Goal: Task Accomplishment & Management: Manage account settings

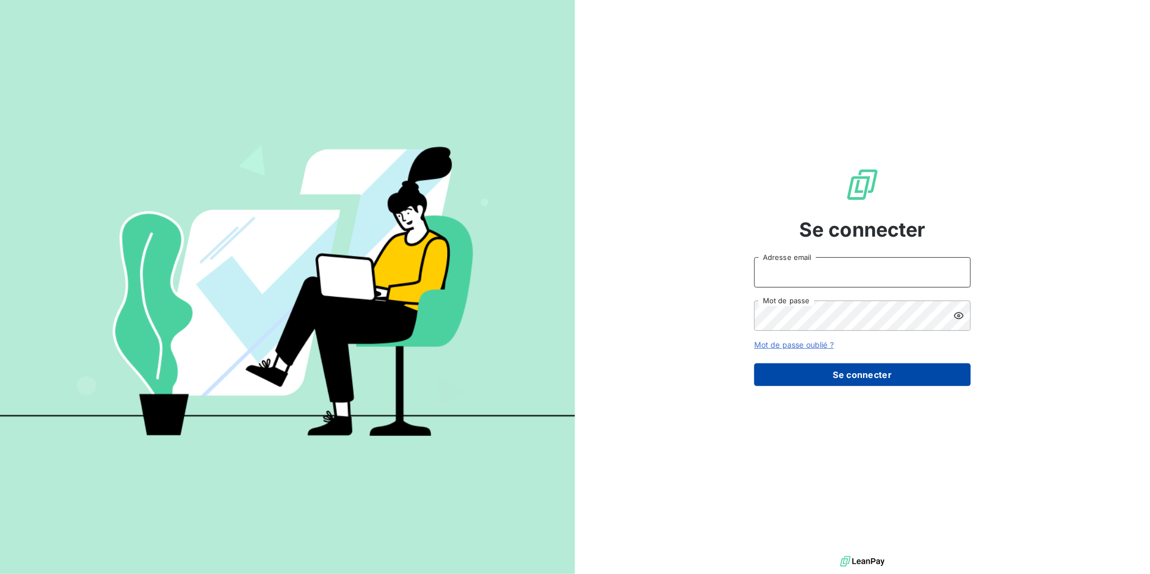
type input "alvaro-dossantos@matexlab.com"
click at [851, 369] on button "Se connecter" at bounding box center [862, 374] width 217 height 23
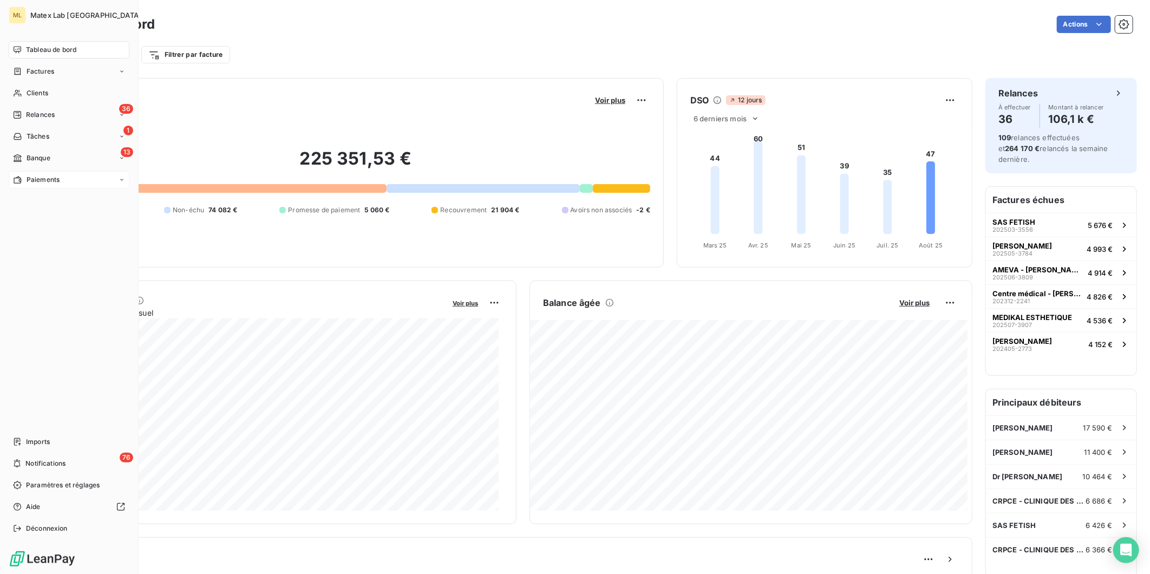
click at [41, 177] on span "Paiements" at bounding box center [43, 180] width 33 height 10
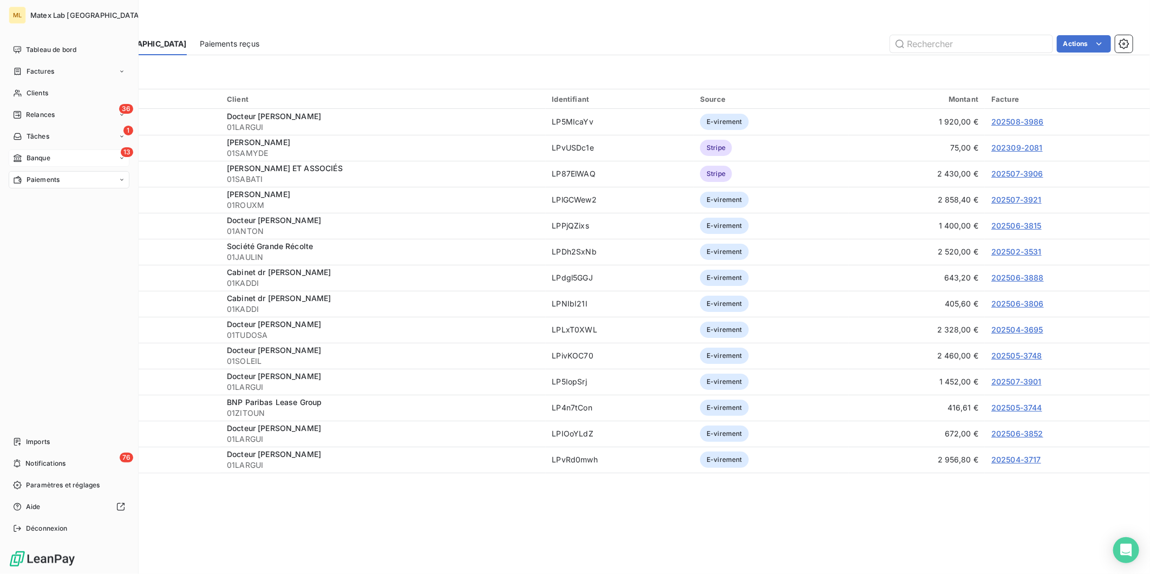
click at [47, 157] on span "Banque" at bounding box center [39, 158] width 24 height 10
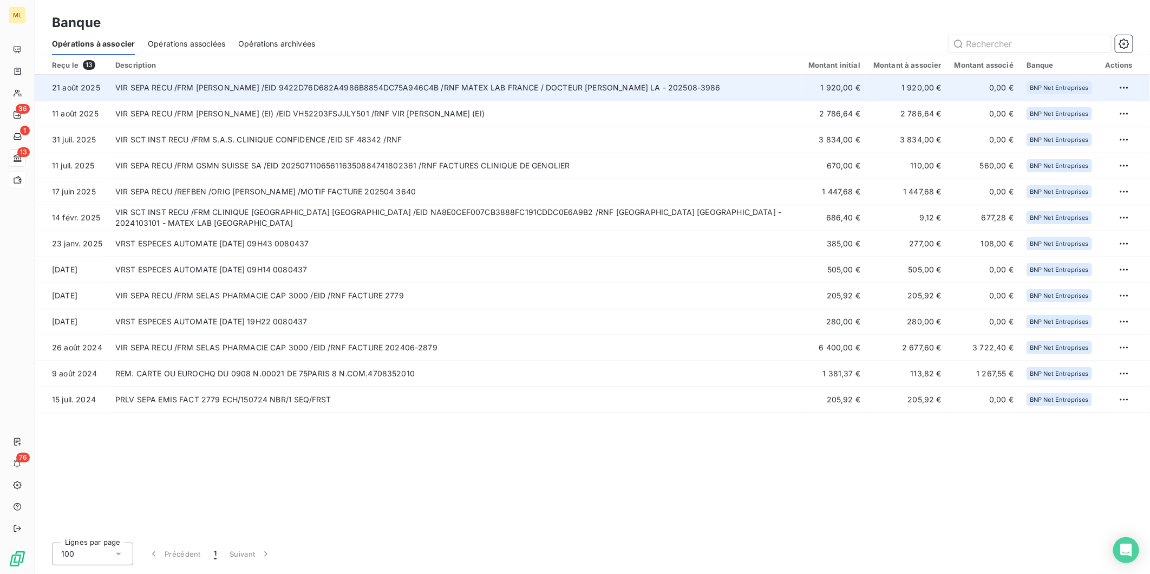
click at [673, 88] on td "VIR SEPA RECU /FRM [PERSON_NAME] /EID 9422D76D682A4986B8854DC75A946C4B /RNF MAT…" at bounding box center [455, 88] width 693 height 26
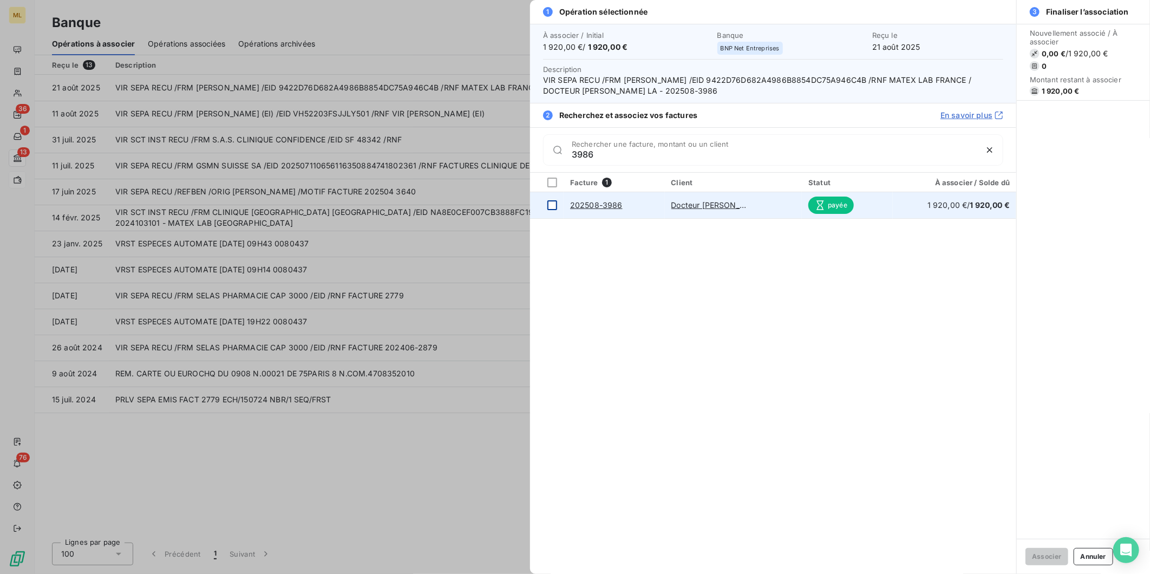
type input "3986"
click at [551, 203] on div at bounding box center [553, 205] width 10 height 10
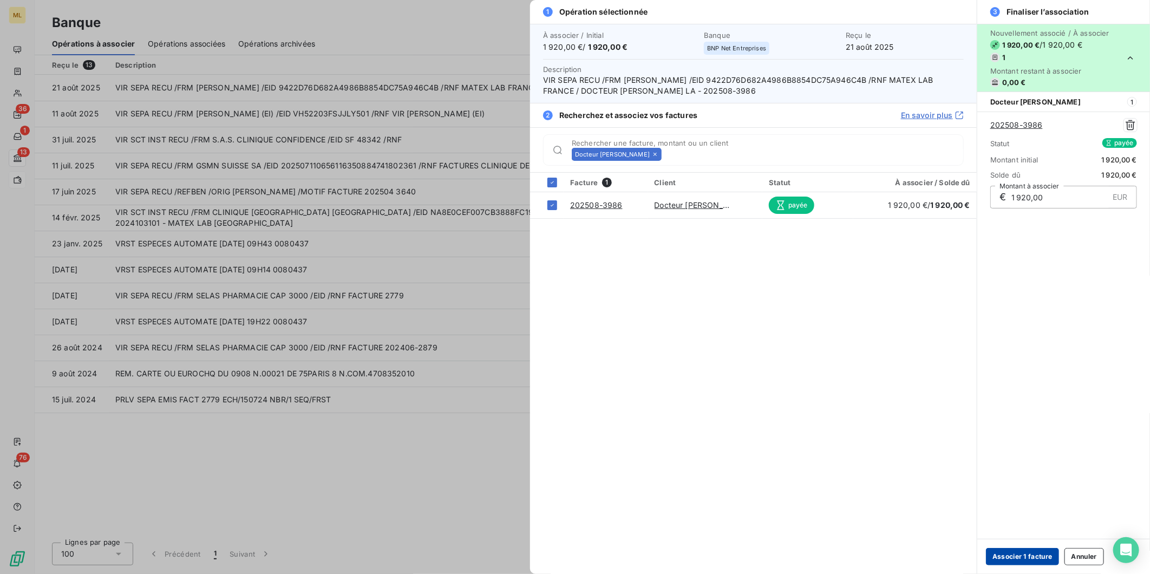
click at [1025, 554] on button "Associer 1 facture" at bounding box center [1022, 556] width 73 height 17
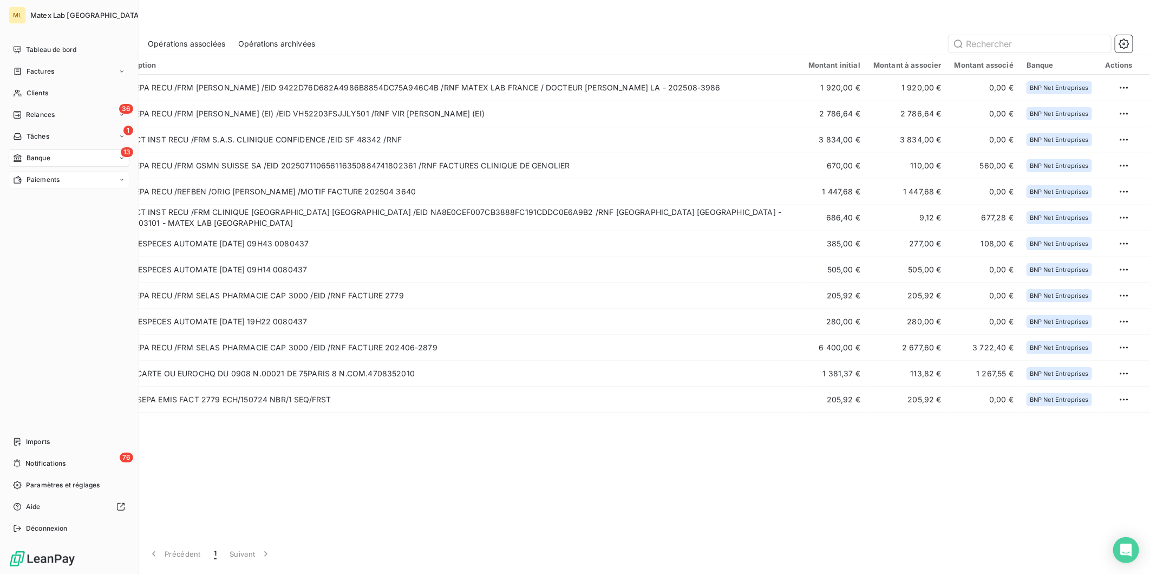
click at [35, 178] on span "Paiements" at bounding box center [43, 180] width 33 height 10
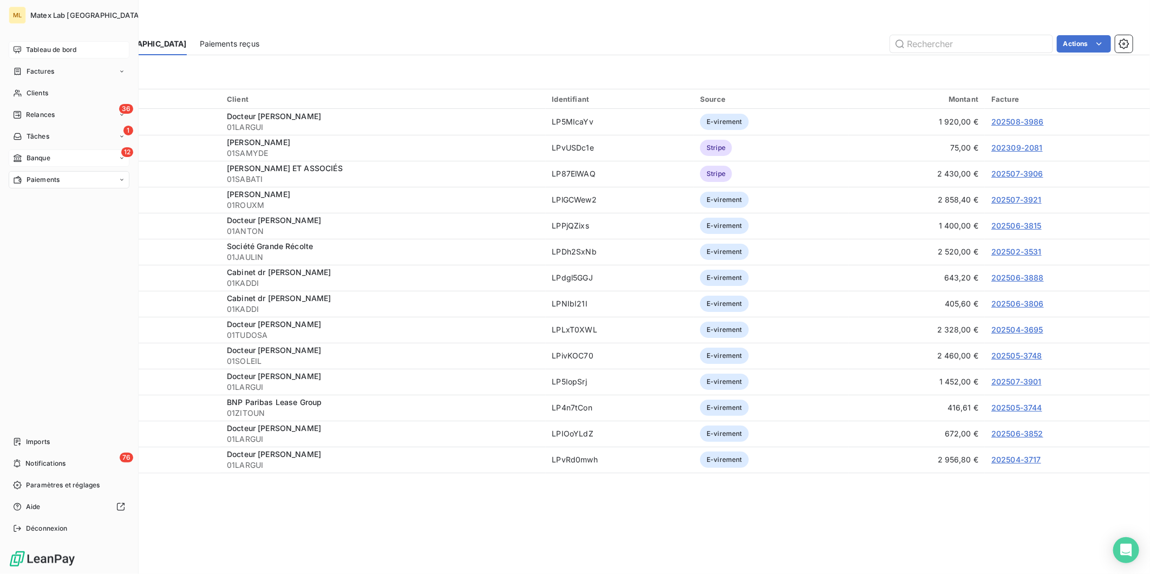
click at [41, 50] on span "Tableau de bord" at bounding box center [51, 50] width 50 height 10
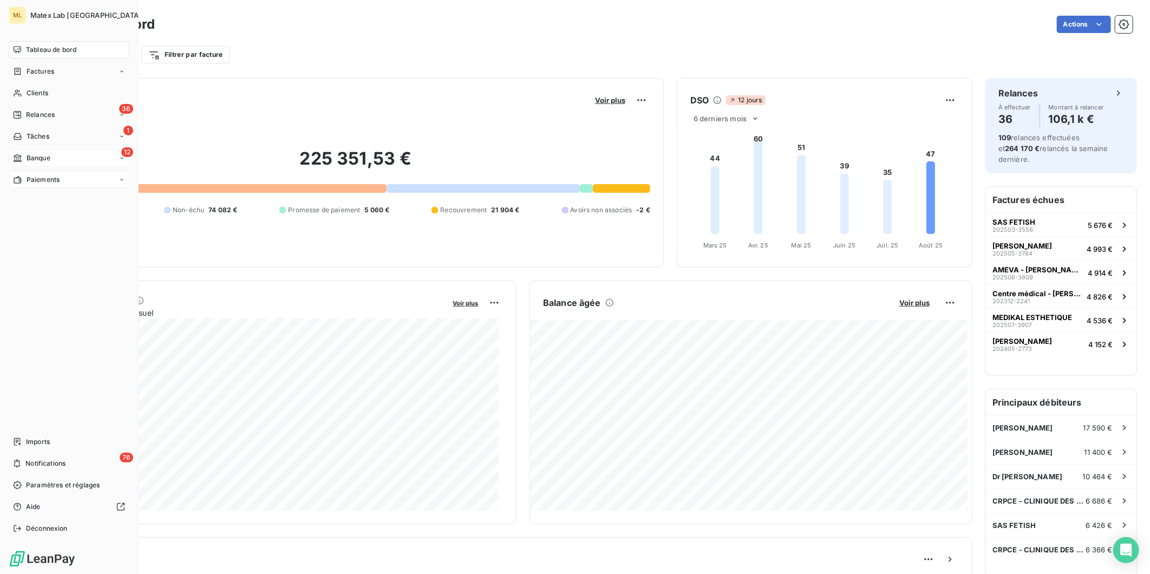
click at [60, 175] on span "Paiements" at bounding box center [43, 180] width 33 height 10
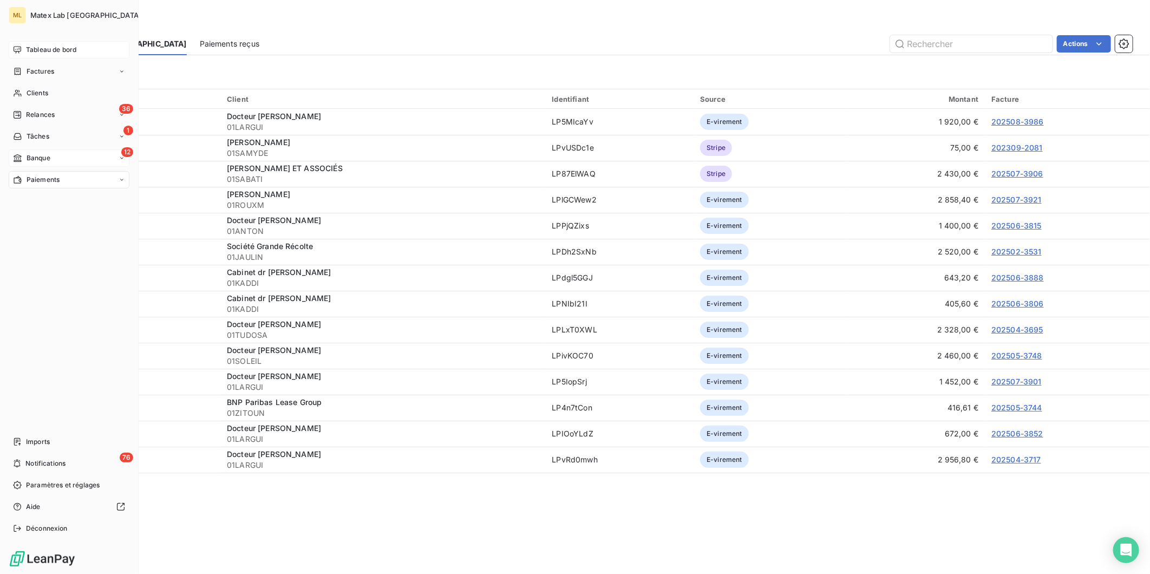
click at [47, 156] on span "Banque" at bounding box center [39, 158] width 24 height 10
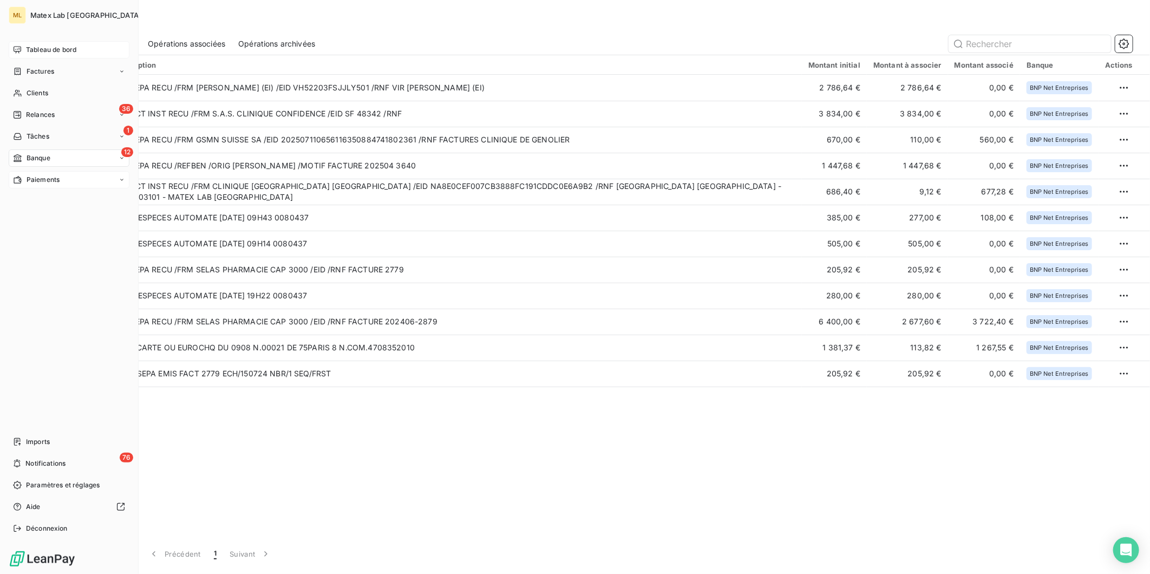
click at [42, 177] on span "Paiements" at bounding box center [43, 180] width 33 height 10
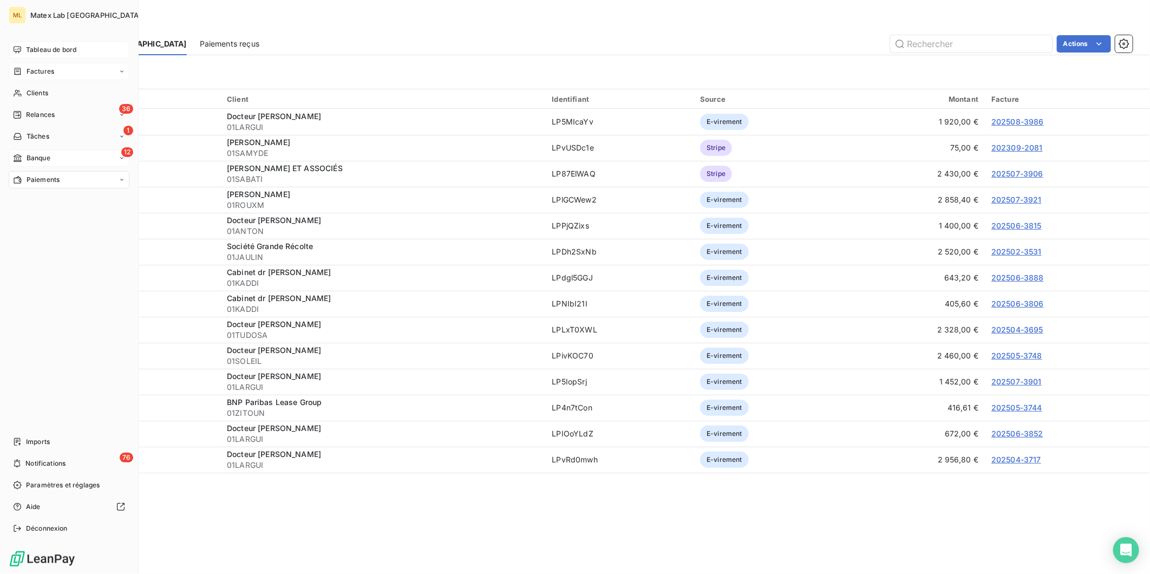
click at [27, 69] on span "Factures" at bounding box center [41, 72] width 28 height 10
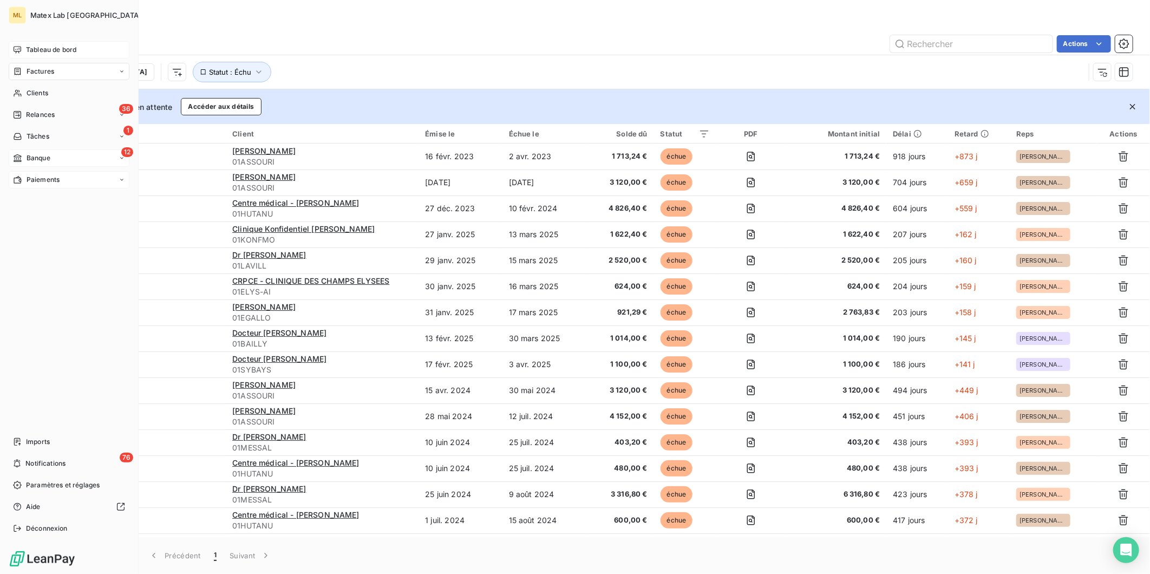
click at [37, 181] on span "Paiements" at bounding box center [43, 180] width 33 height 10
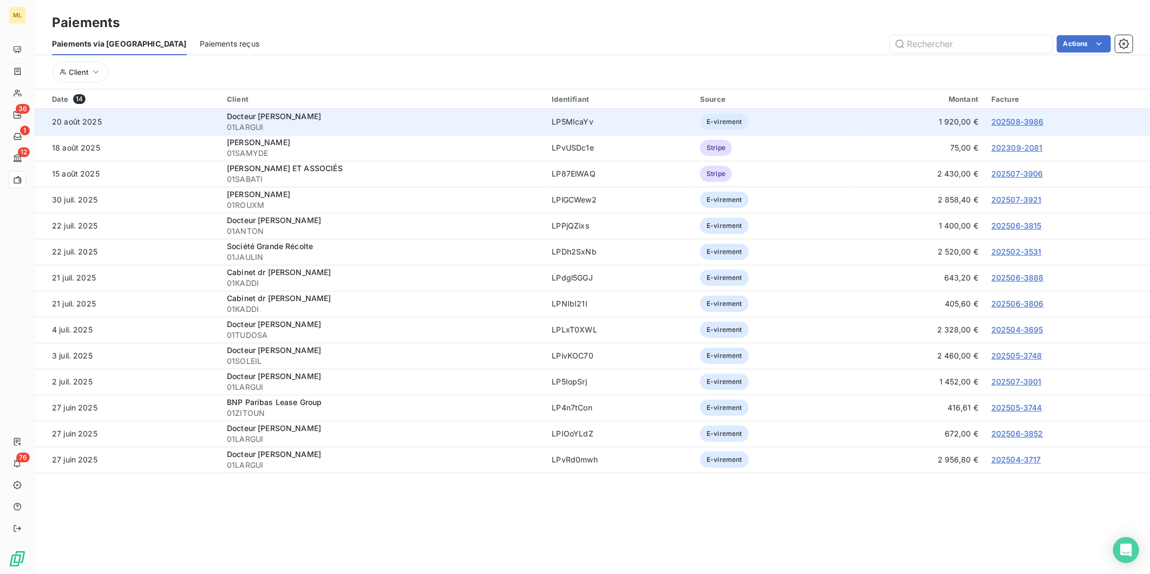
click at [667, 121] on td "LP5MIcaYv" at bounding box center [620, 122] width 148 height 26
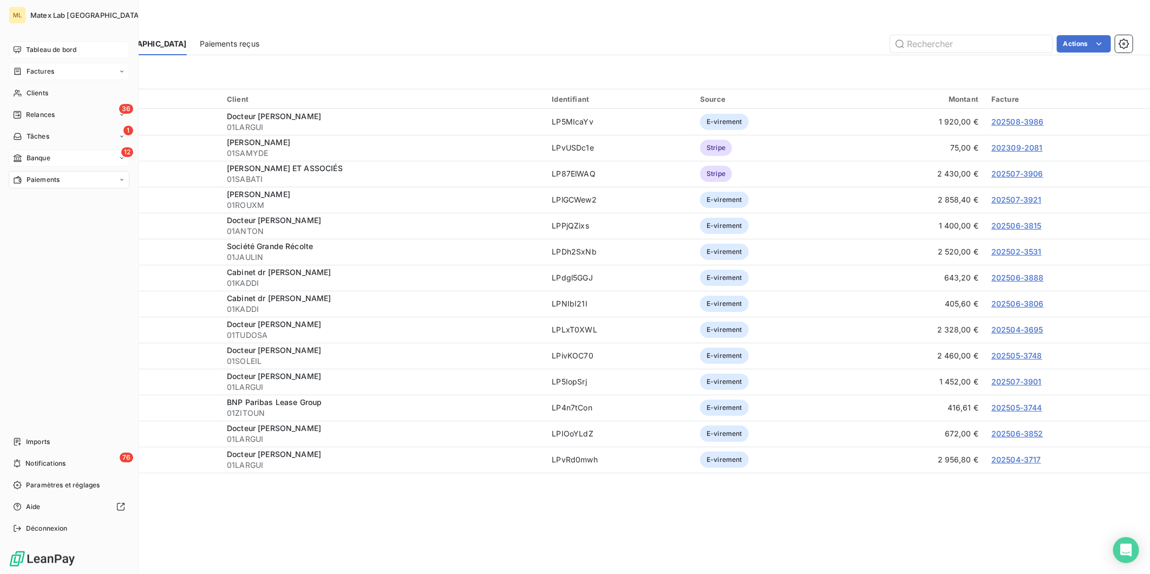
click at [55, 73] on div "Factures" at bounding box center [69, 71] width 121 height 17
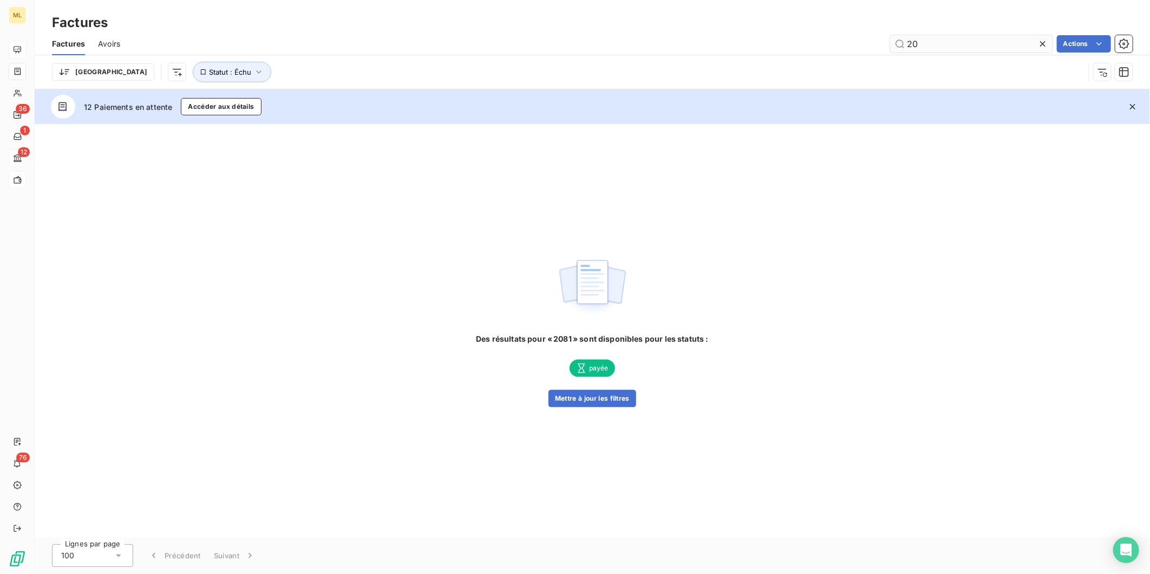
type input "2"
type input "3906"
click at [592, 396] on button "Mettre à jour les filtres" at bounding box center [593, 398] width 88 height 17
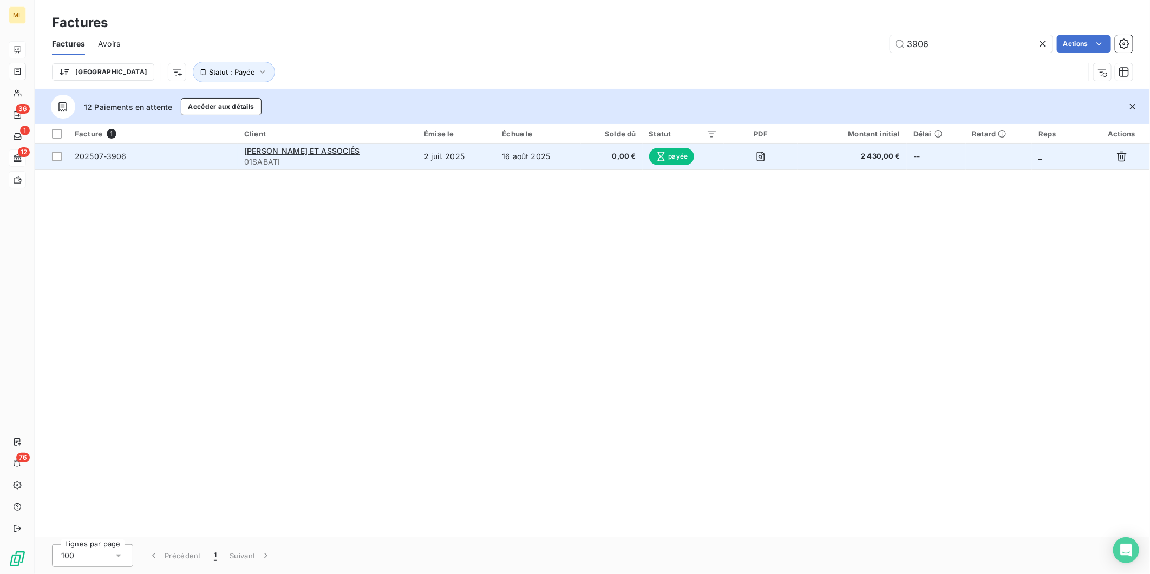
click at [679, 151] on span "payée" at bounding box center [671, 156] width 45 height 17
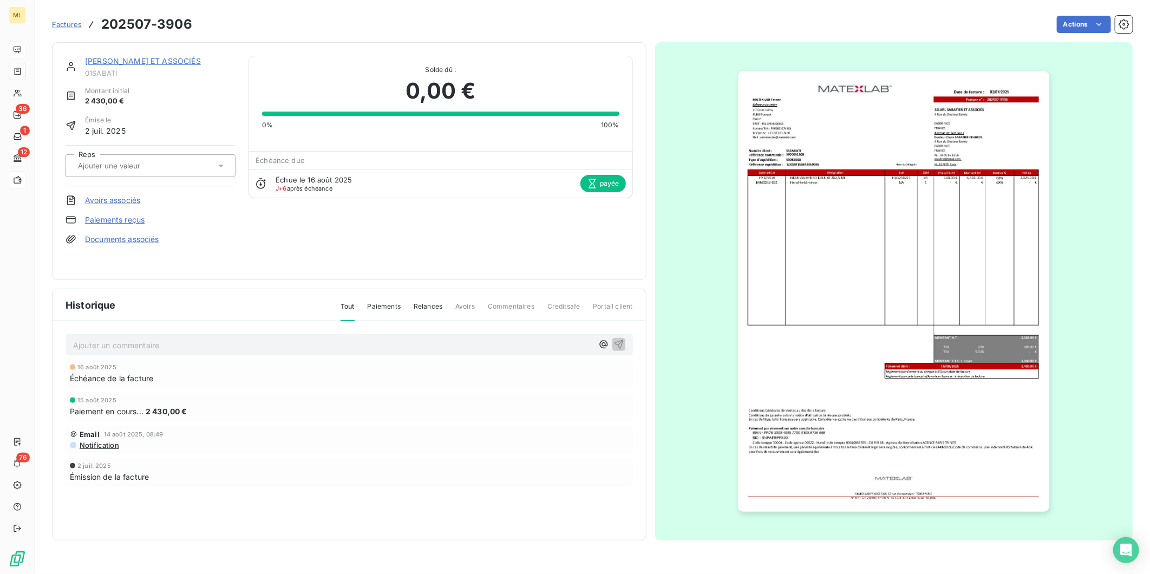
click at [604, 186] on span "payée" at bounding box center [603, 183] width 45 height 17
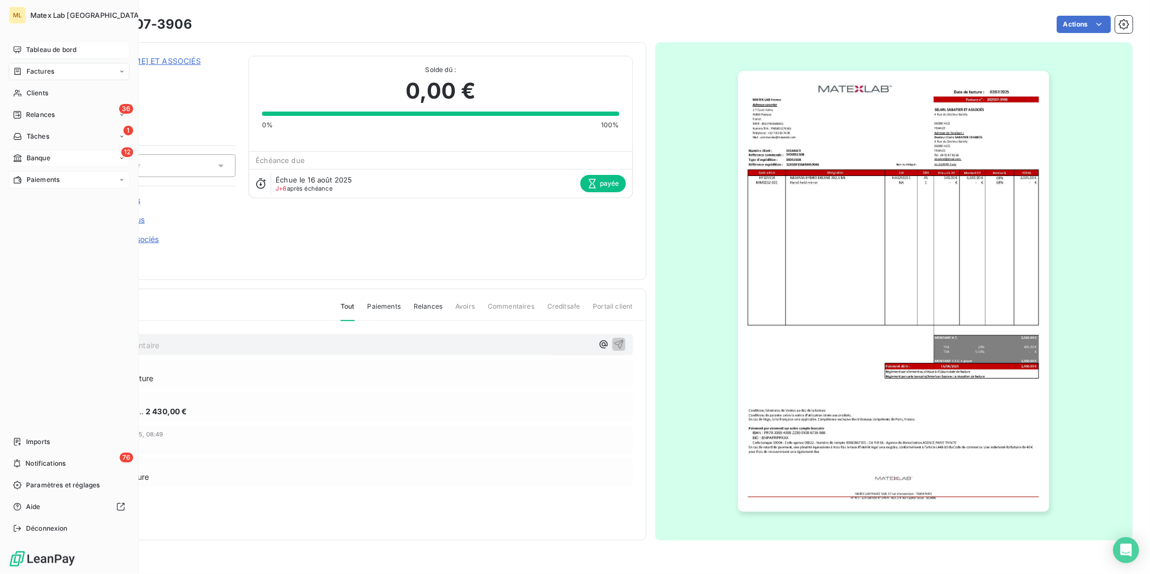
click at [61, 50] on span "Tableau de bord" at bounding box center [51, 50] width 50 height 10
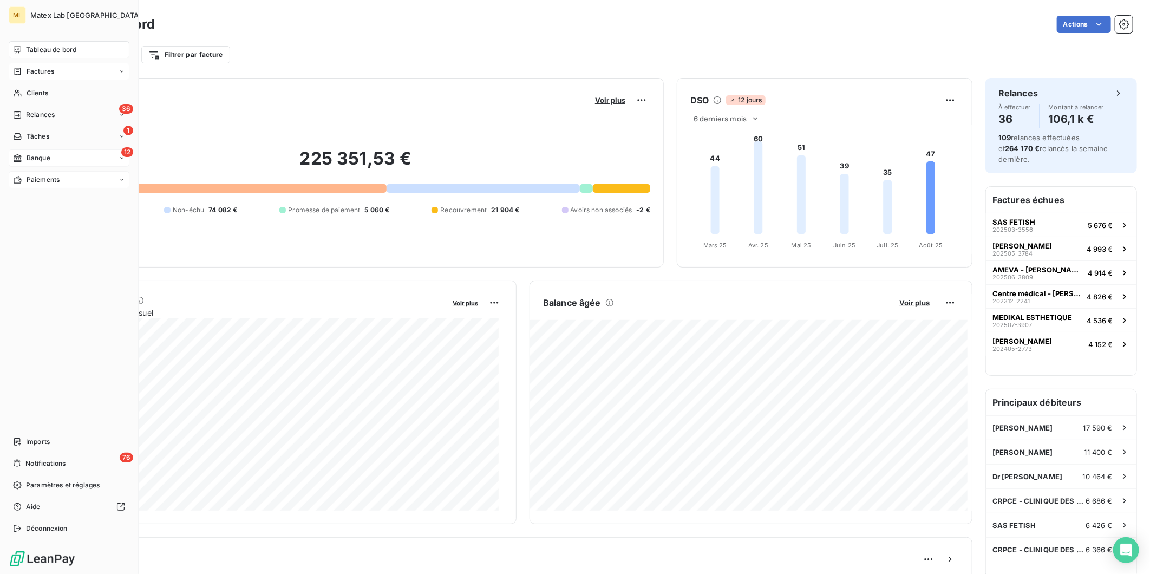
click at [60, 71] on div "Factures" at bounding box center [69, 71] width 121 height 17
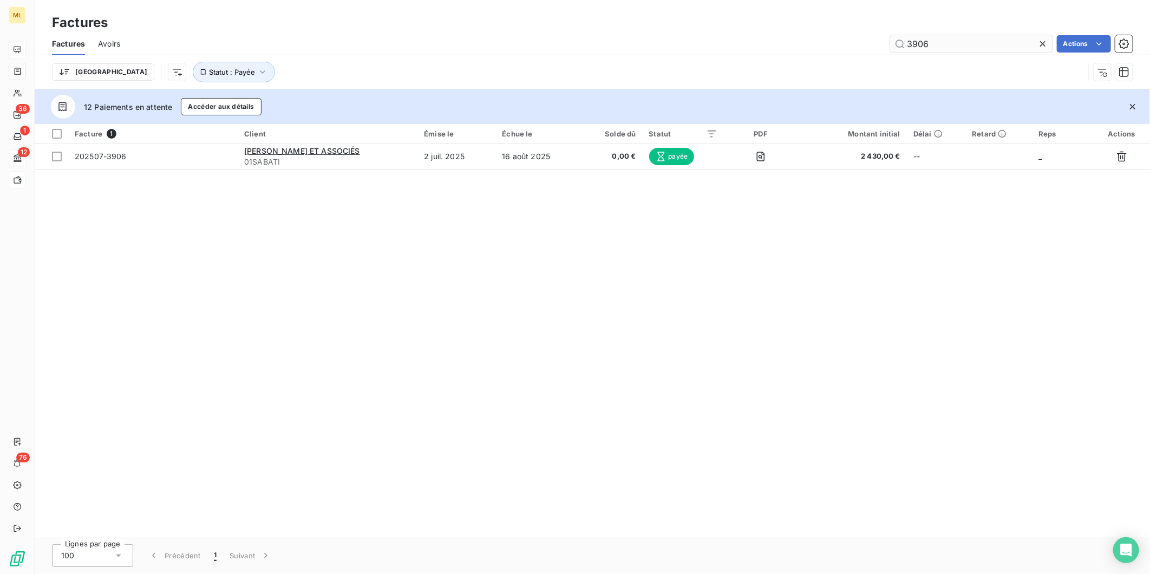
click at [1033, 40] on input "3906" at bounding box center [971, 43] width 162 height 17
click at [1046, 43] on icon at bounding box center [1043, 43] width 11 height 11
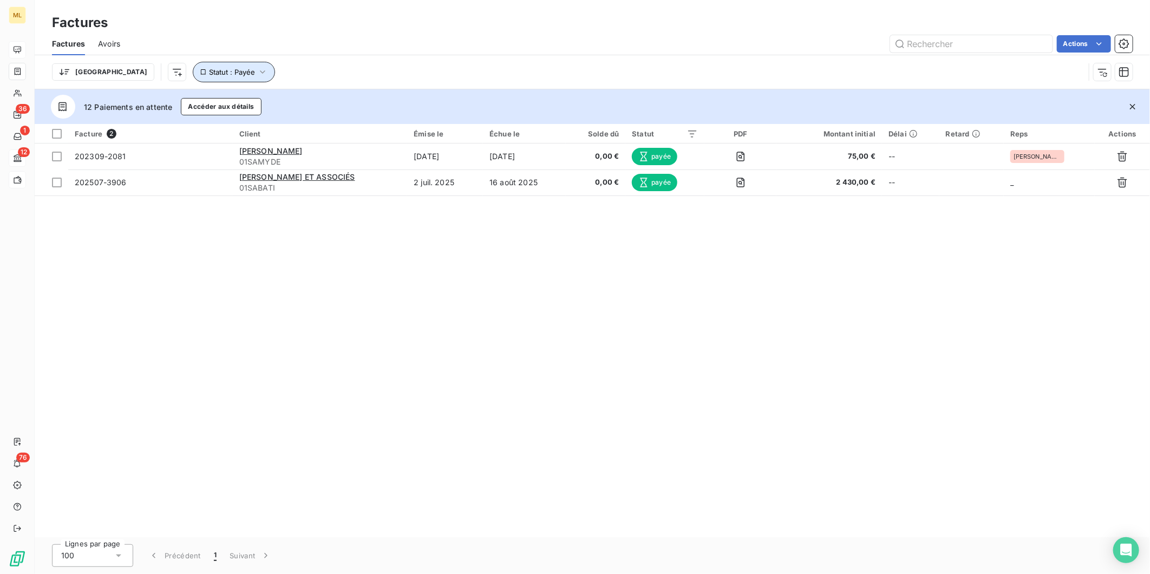
click at [257, 71] on icon "button" at bounding box center [262, 72] width 11 height 11
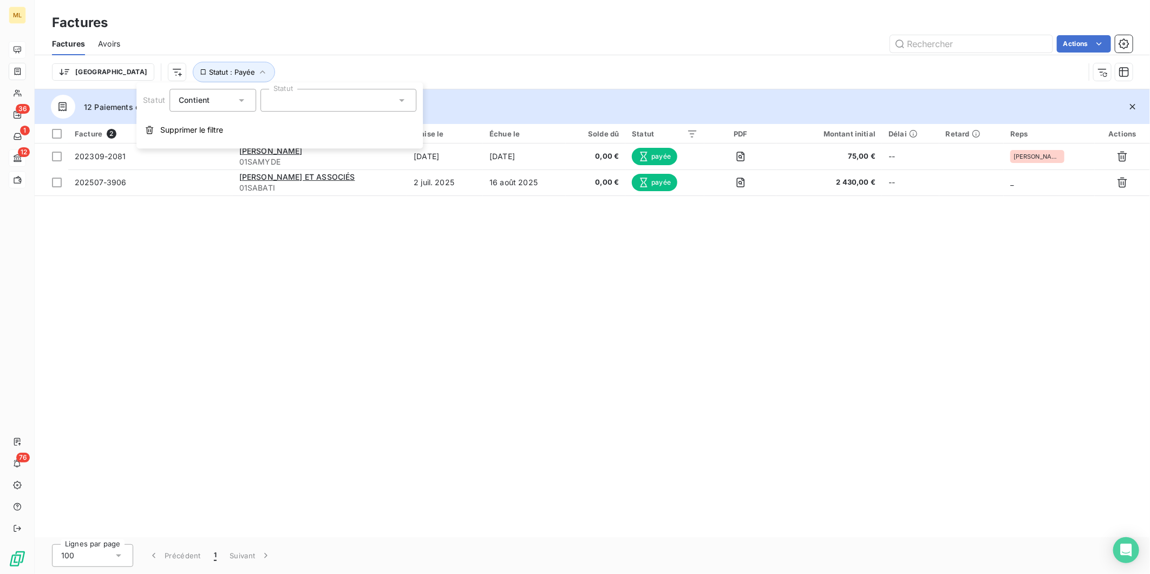
click at [336, 104] on div at bounding box center [339, 100] width 156 height 23
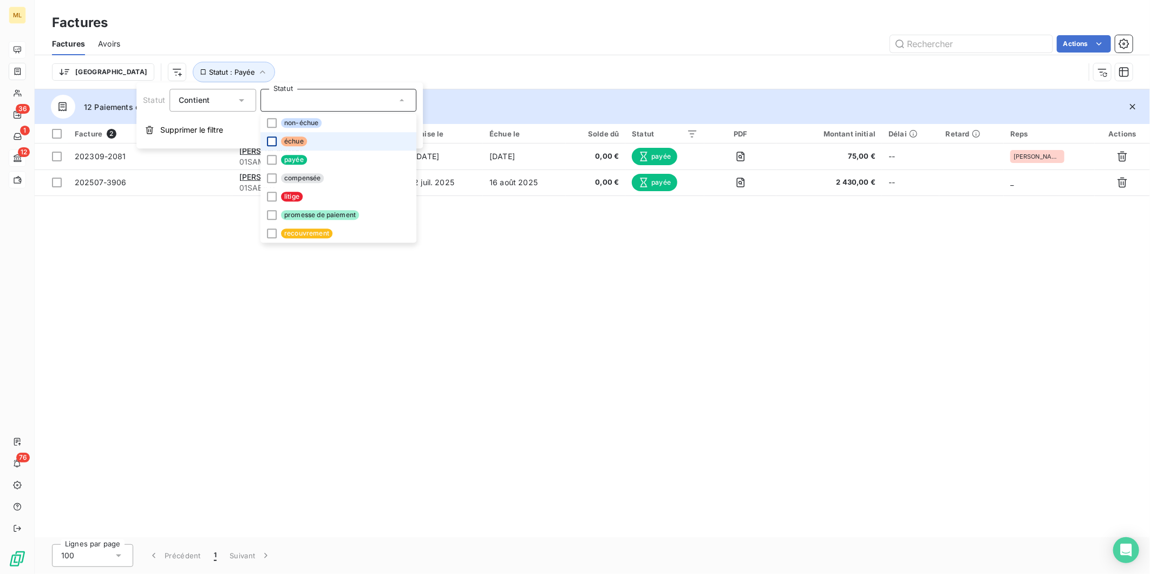
click at [271, 142] on div at bounding box center [272, 141] width 10 height 10
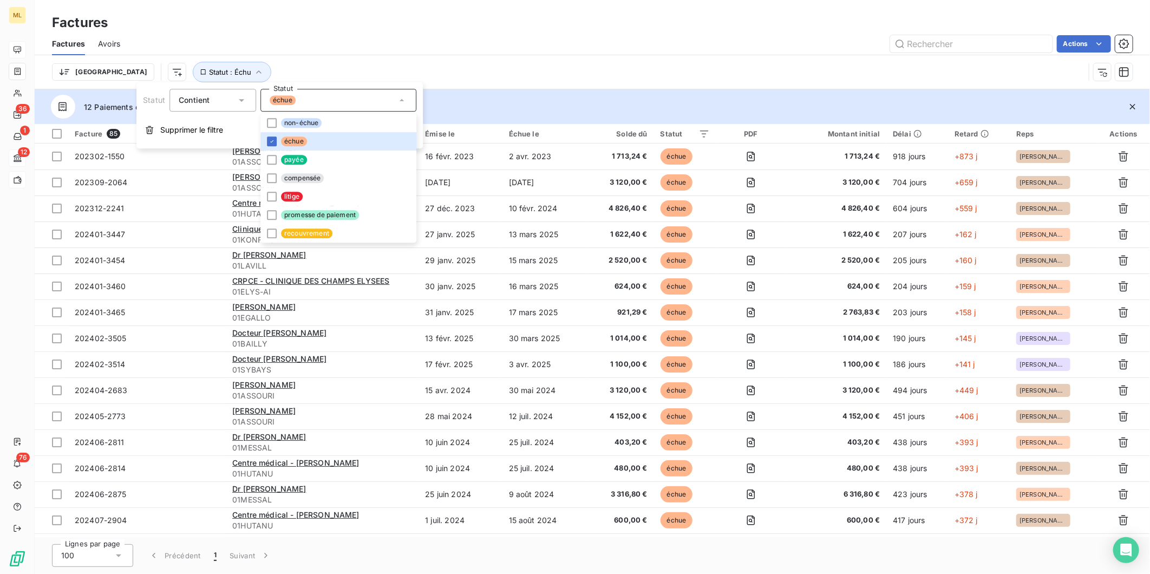
click at [125, 558] on div "100" at bounding box center [92, 555] width 81 height 23
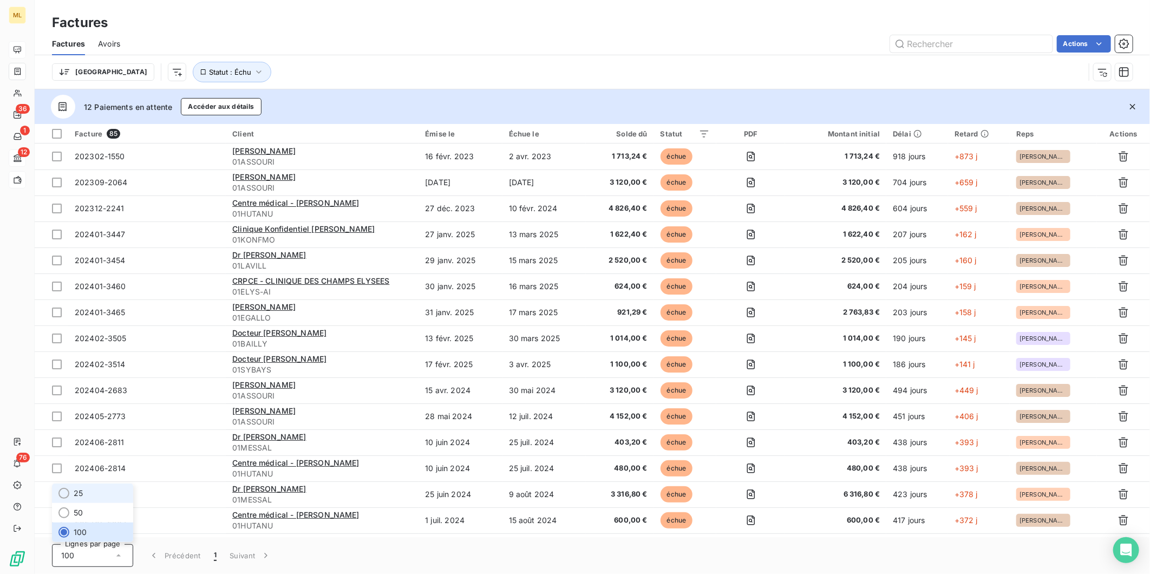
click at [91, 491] on li "25" at bounding box center [92, 493] width 81 height 19
click at [264, 554] on button "4" at bounding box center [266, 555] width 17 height 23
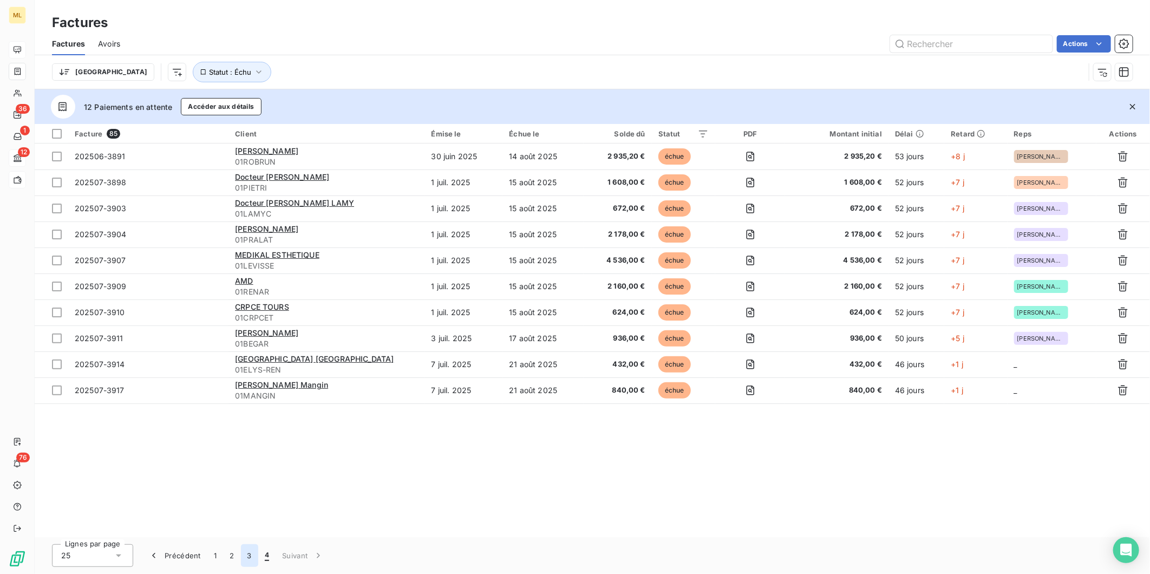
click at [247, 558] on button "3" at bounding box center [249, 555] width 17 height 23
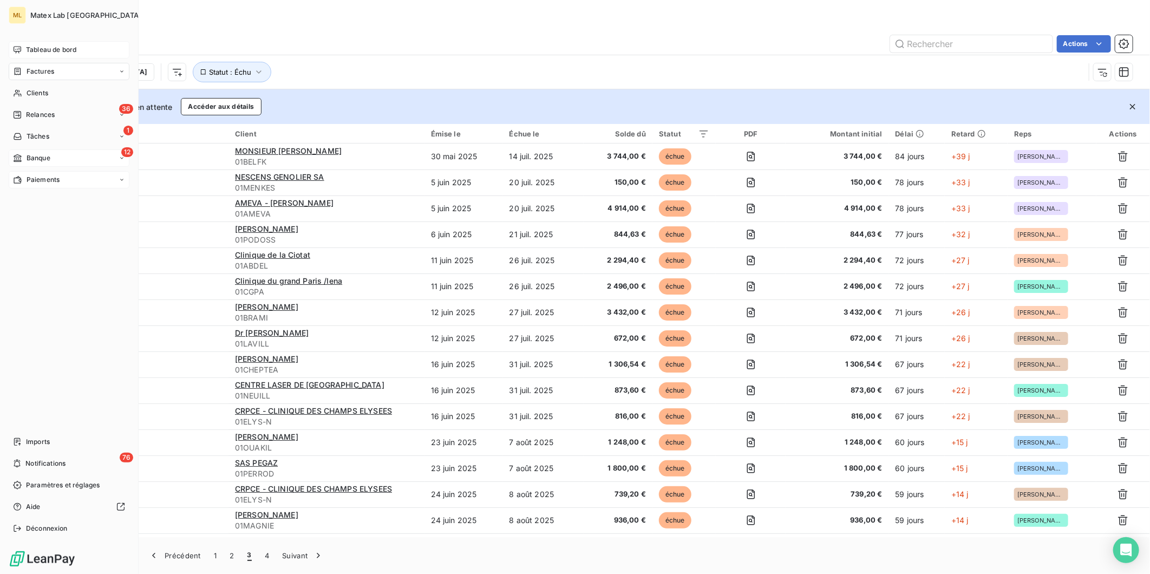
click at [49, 47] on span "Tableau de bord" at bounding box center [51, 50] width 50 height 10
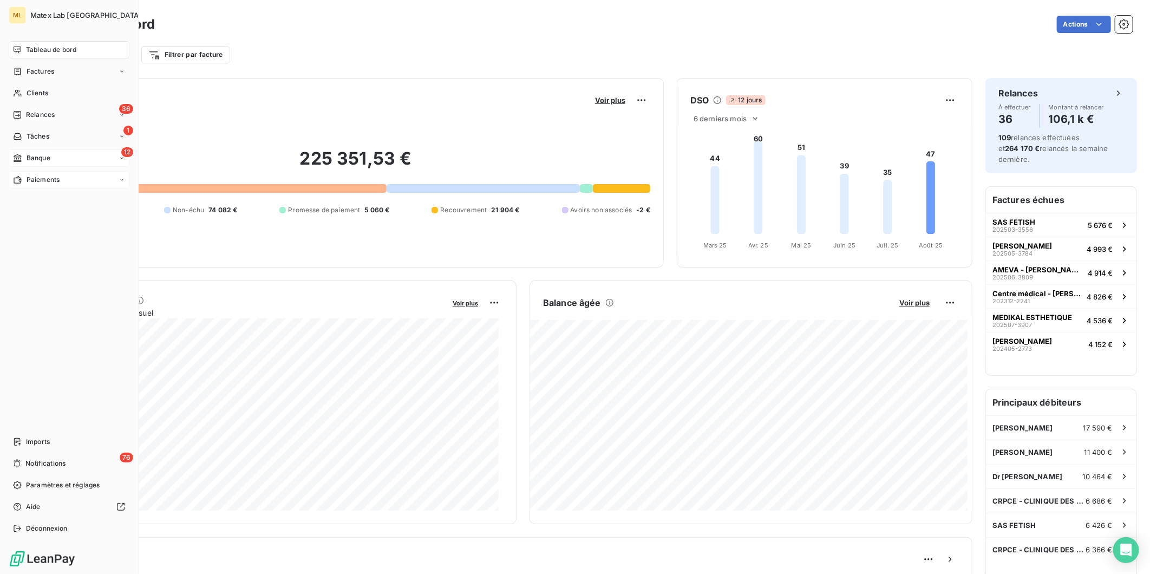
click at [36, 178] on span "Paiements" at bounding box center [43, 180] width 33 height 10
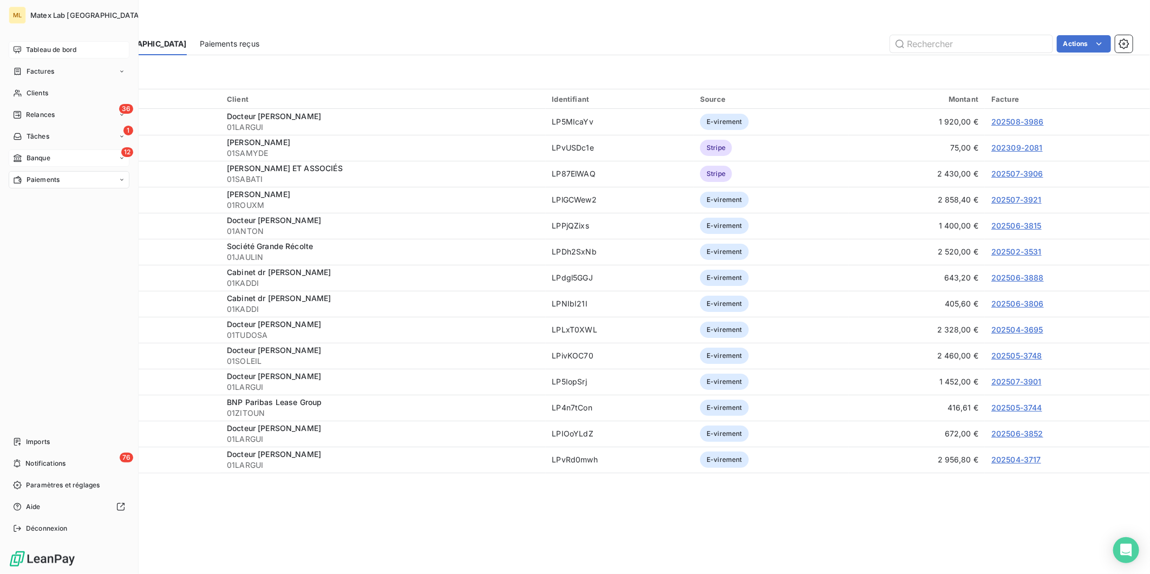
click at [41, 49] on span "Tableau de bord" at bounding box center [51, 50] width 50 height 10
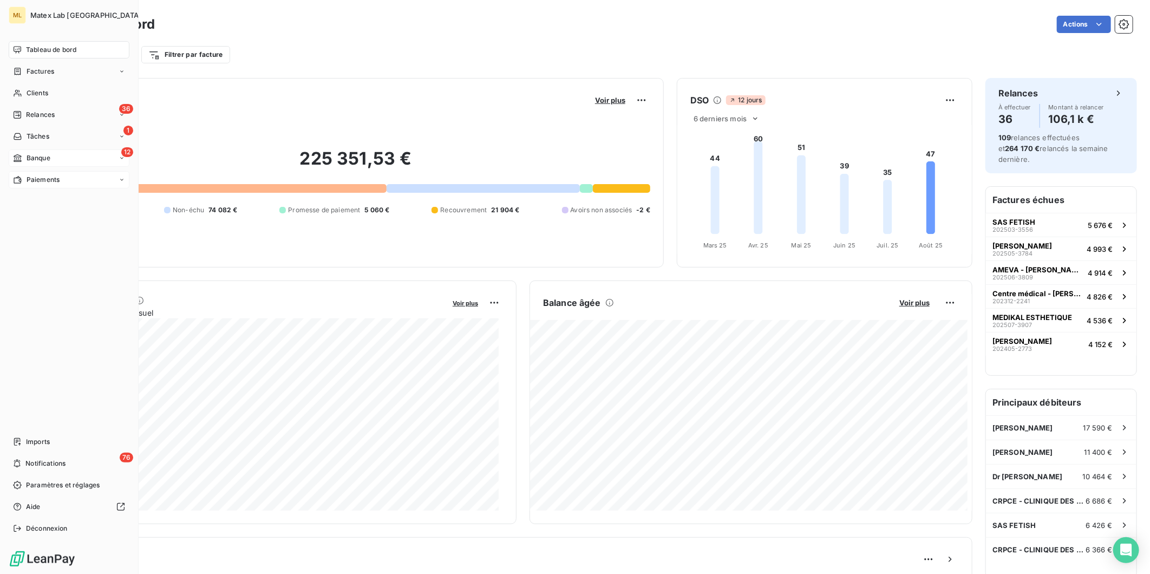
click at [47, 45] on span "Tableau de bord" at bounding box center [51, 50] width 50 height 10
